Goal: Transaction & Acquisition: Purchase product/service

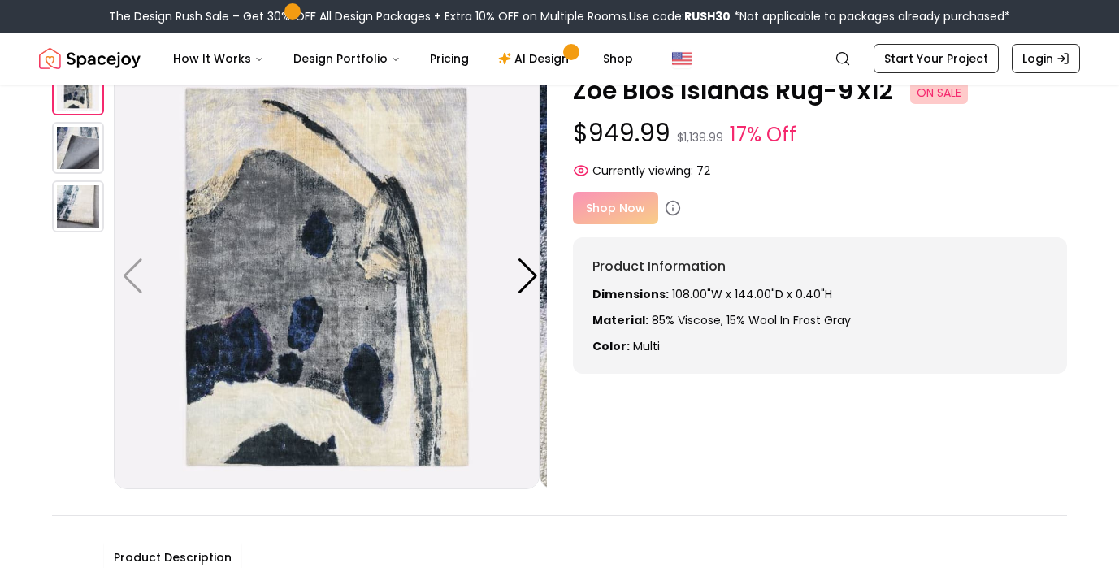
scroll to position [87, 0]
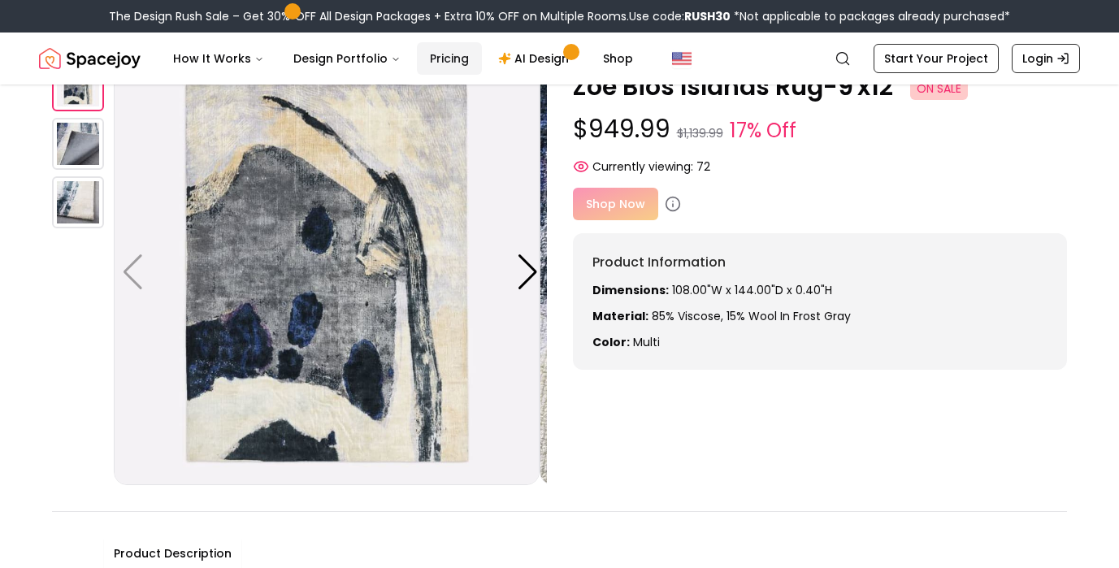
click at [482, 65] on link "Pricing" at bounding box center [449, 58] width 65 height 33
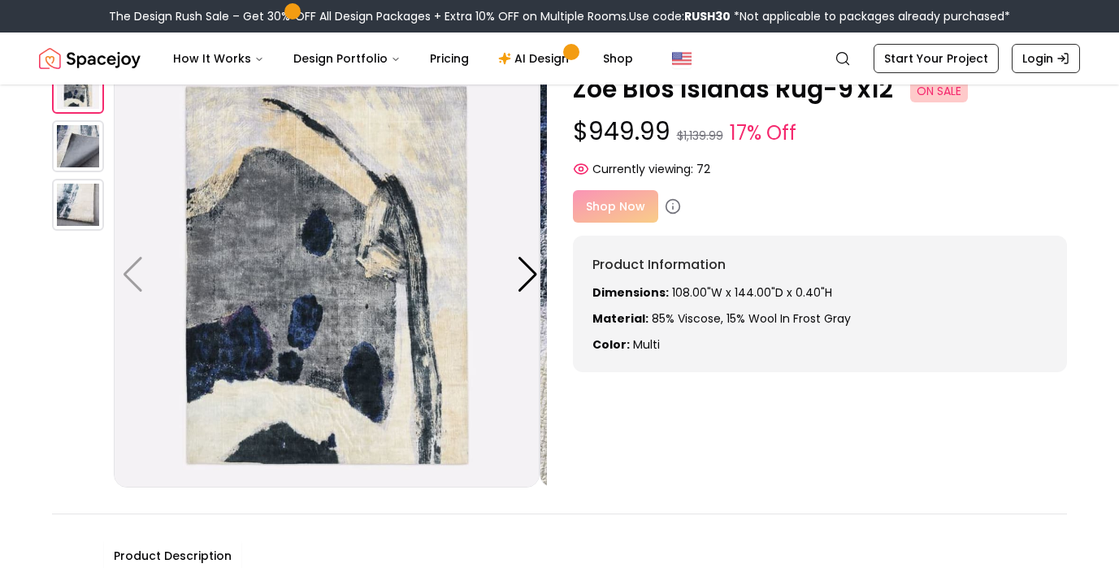
scroll to position [73, 0]
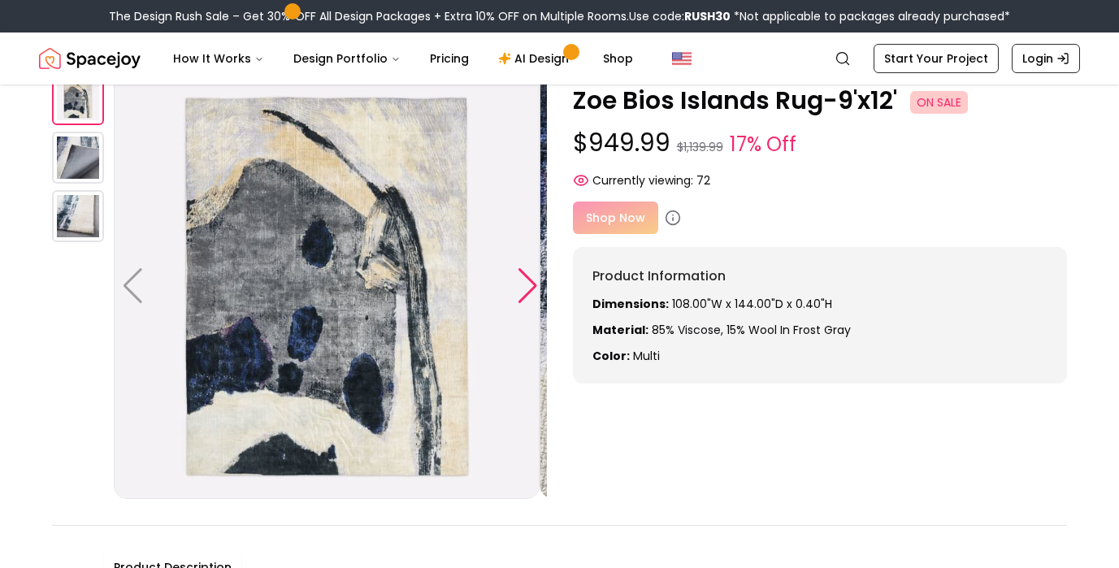
click at [527, 304] on div at bounding box center [528, 286] width 22 height 36
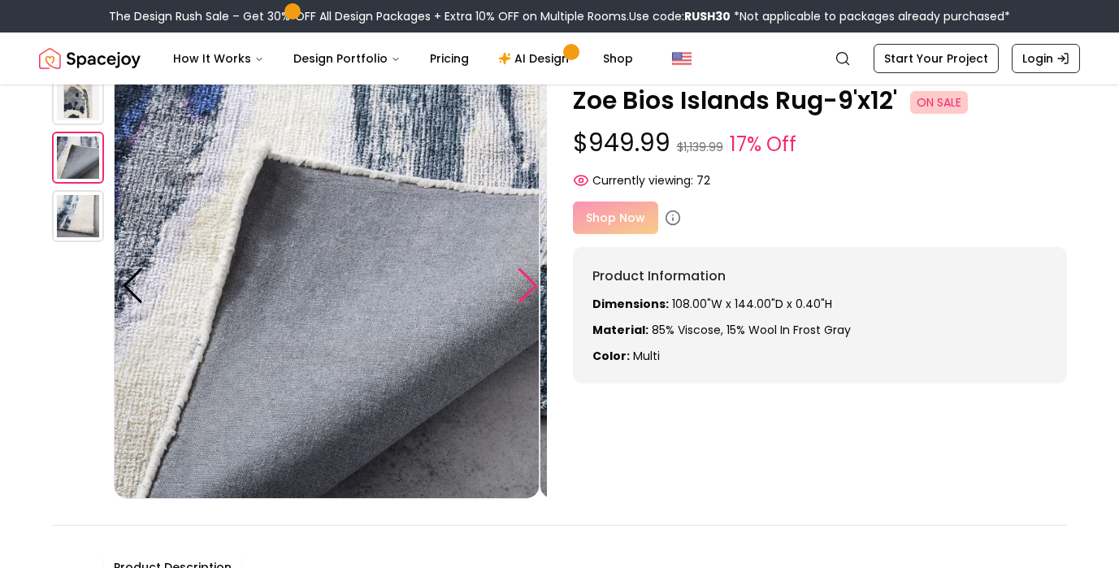
click at [536, 304] on div at bounding box center [528, 286] width 22 height 36
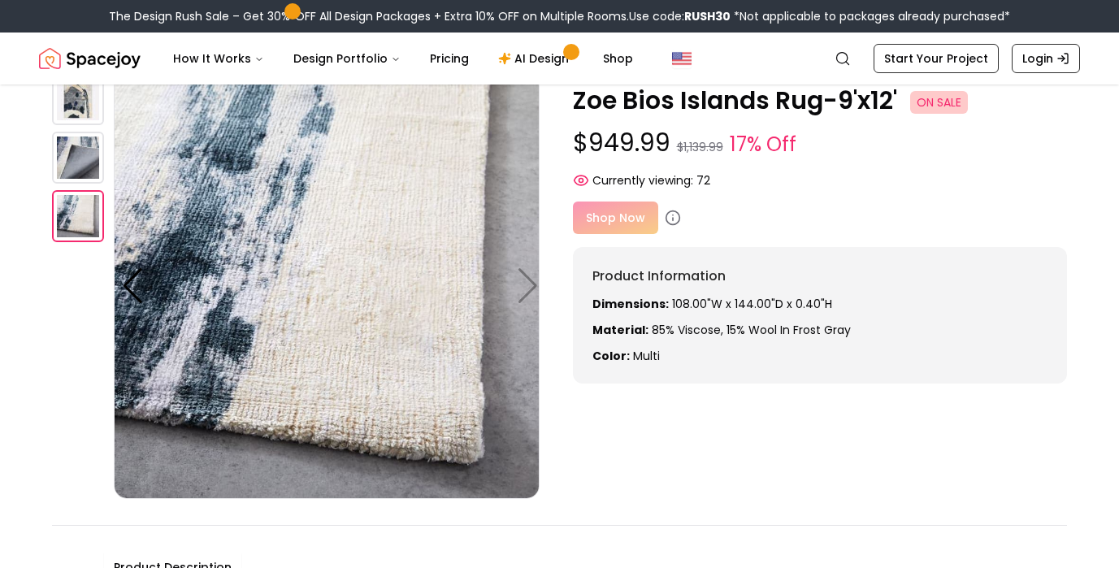
click at [630, 234] on div "Shop Now" at bounding box center [820, 218] width 495 height 33
click at [673, 215] on icon at bounding box center [673, 215] width 0 height 0
click at [638, 234] on div "Shop Now" at bounding box center [820, 218] width 495 height 33
click at [634, 234] on div "Shop Now" at bounding box center [820, 218] width 495 height 33
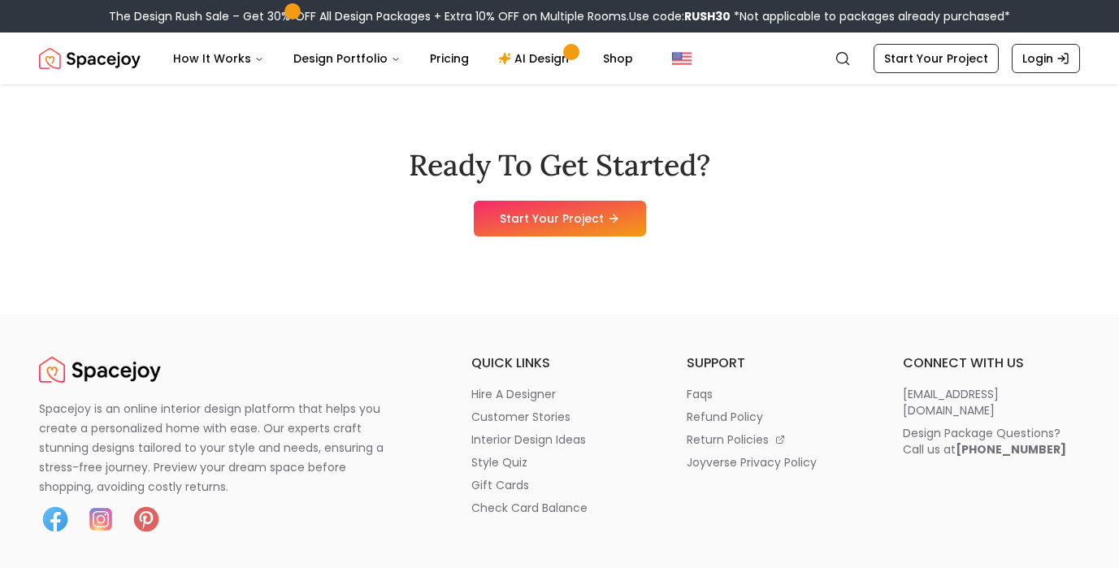
scroll to position [2013, 0]
